Goal: Information Seeking & Learning: Learn about a topic

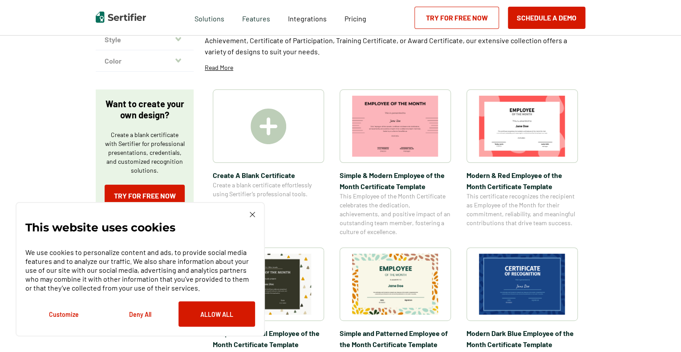
scroll to position [141, 0]
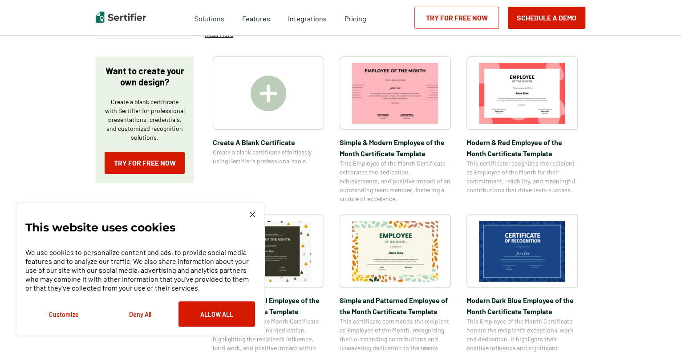
click at [254, 214] on img at bounding box center [252, 214] width 5 height 5
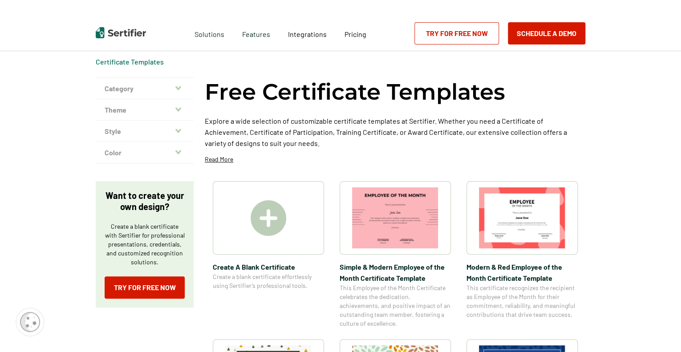
scroll to position [12, 0]
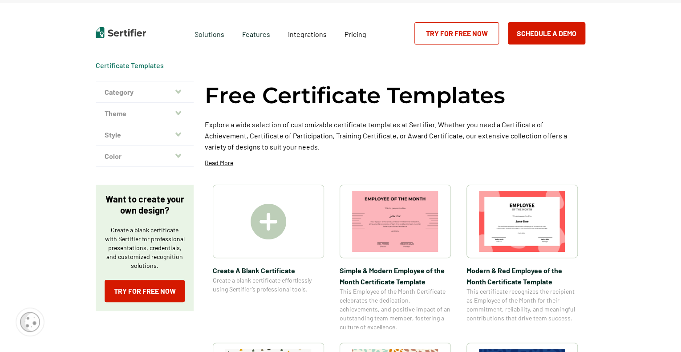
click at [181, 91] on icon "button" at bounding box center [178, 91] width 6 height 4
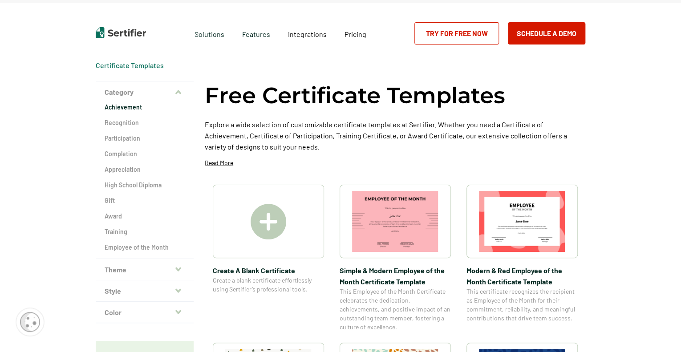
click at [131, 109] on h2 "Achievement" at bounding box center [145, 107] width 80 height 9
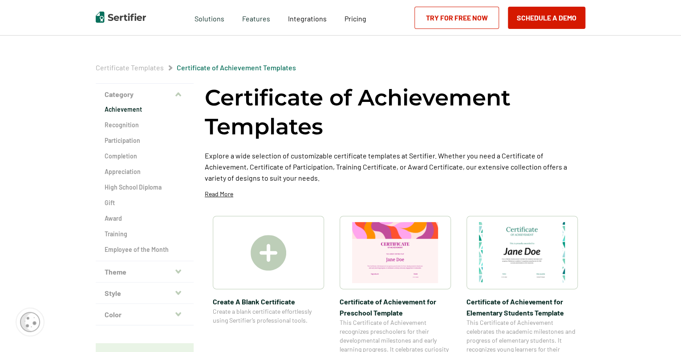
scroll to position [8, 0]
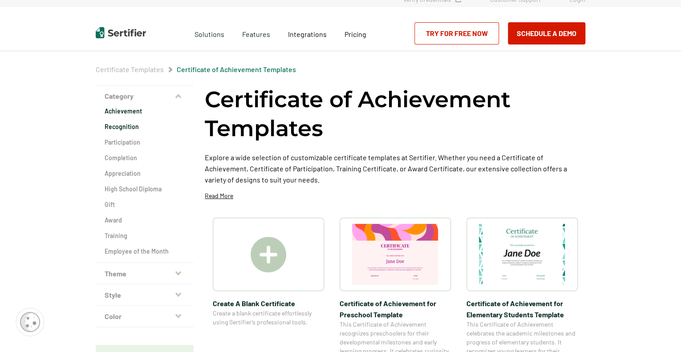
click at [124, 126] on h2 "Recognition" at bounding box center [145, 126] width 80 height 9
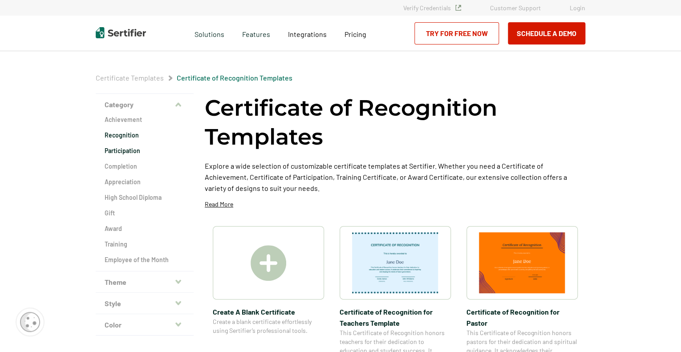
click at [134, 151] on h2 "Participation" at bounding box center [145, 150] width 80 height 9
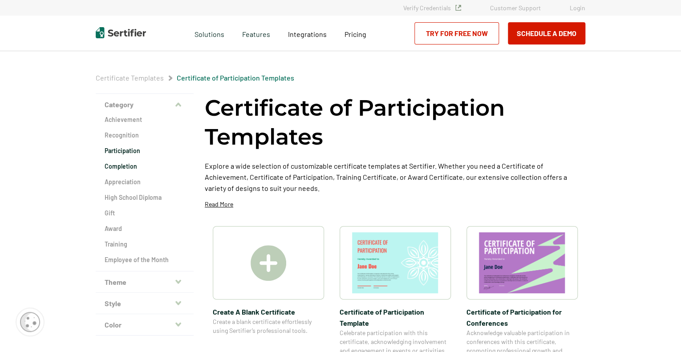
click at [124, 169] on h2 "Completion" at bounding box center [145, 166] width 80 height 9
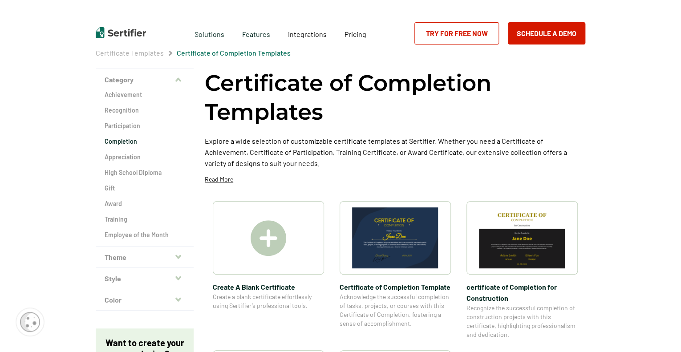
scroll to position [21, 0]
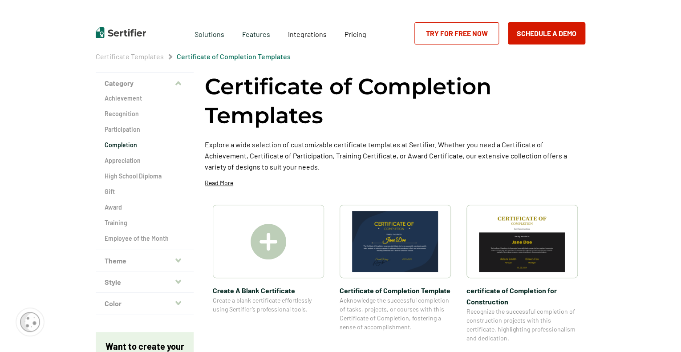
click at [178, 259] on icon "button" at bounding box center [178, 260] width 6 height 4
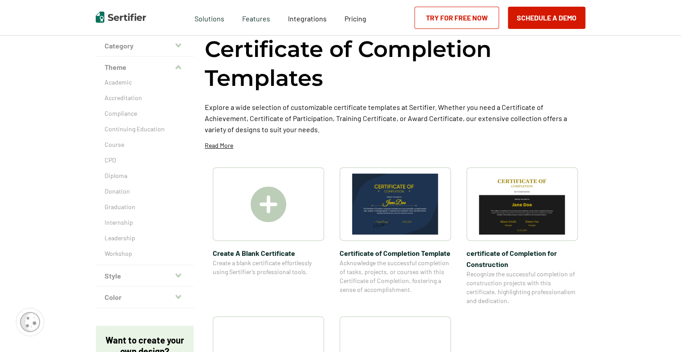
scroll to position [58, 0]
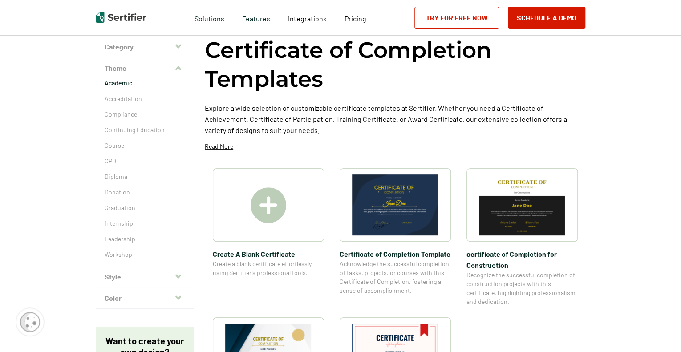
click at [126, 81] on p "Academic" at bounding box center [145, 83] width 80 height 9
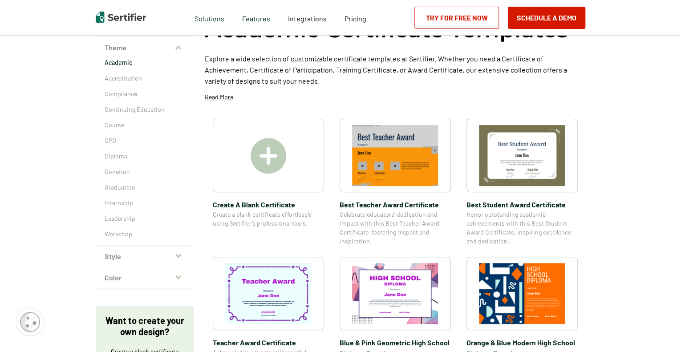
scroll to position [78, 0]
click at [181, 259] on icon "button" at bounding box center [178, 256] width 6 height 7
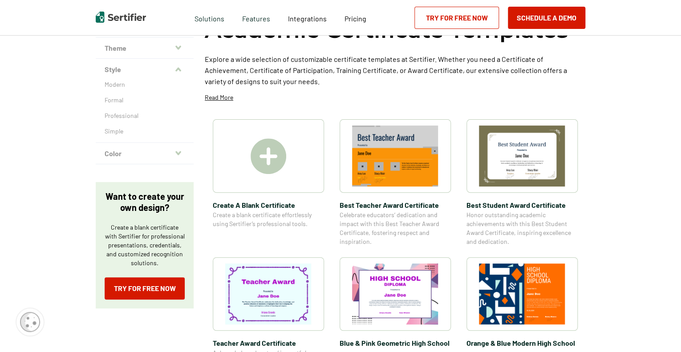
scroll to position [58, 0]
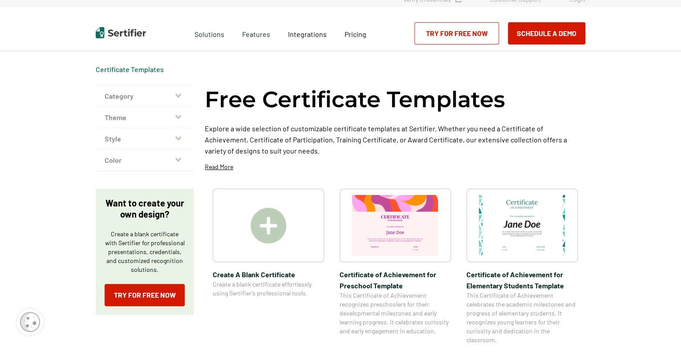
scroll to position [12, 0]
